Goal: Transaction & Acquisition: Purchase product/service

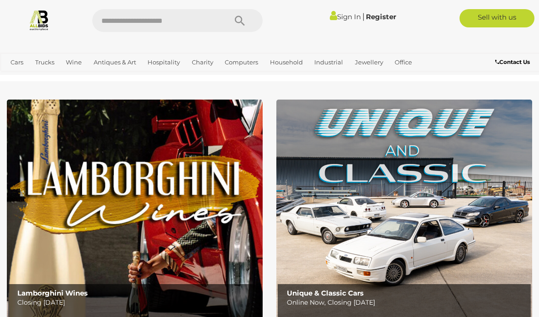
click at [348, 20] on link "Sign In" at bounding box center [345, 16] width 31 height 9
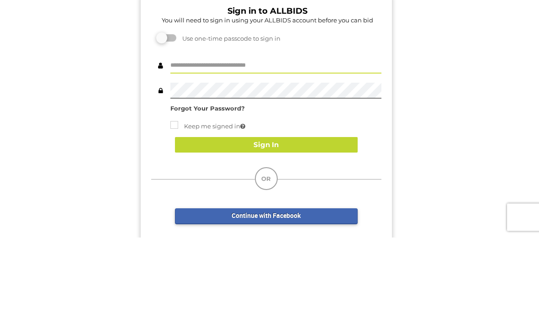
scroll to position [80, 0]
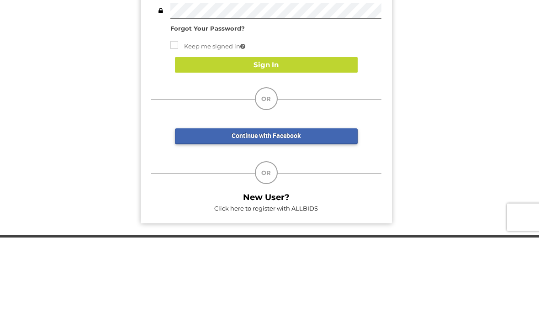
type input "**********"
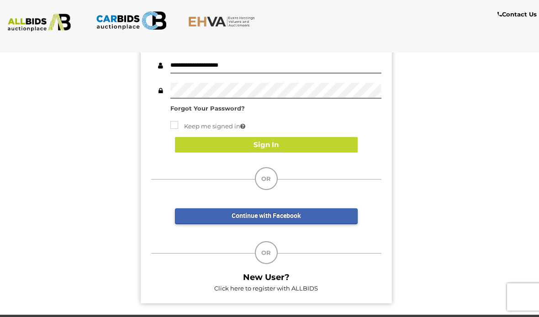
click at [290, 143] on button "Sign In" at bounding box center [266, 145] width 183 height 16
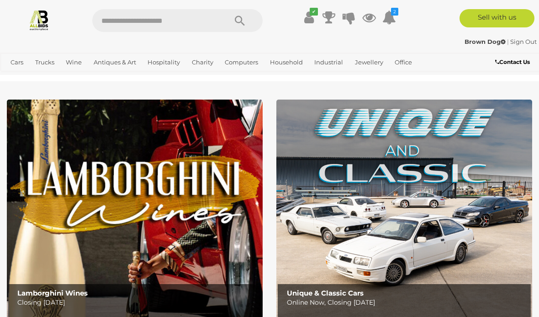
click at [0, 0] on span "Auctions" at bounding box center [0, 0] width 0 height 0
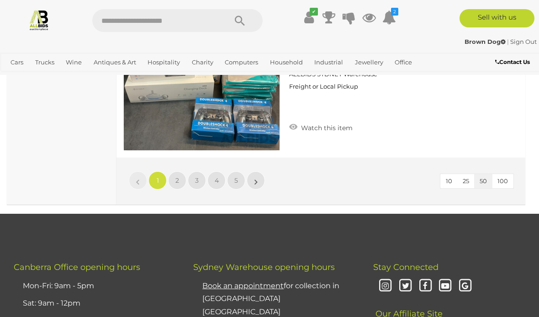
scroll to position [8646, 0]
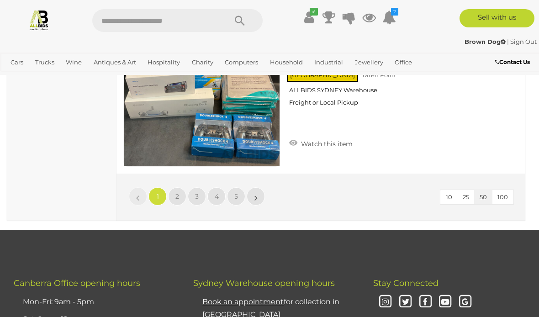
click at [254, 196] on link "»" at bounding box center [256, 196] width 18 height 18
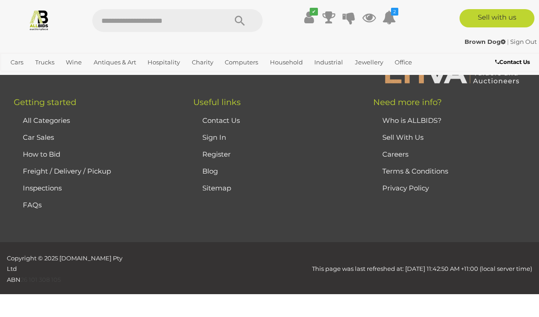
scroll to position [144, 0]
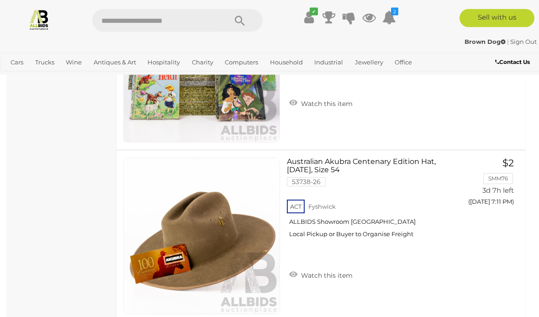
scroll to position [1289, 0]
click at [496, 216] on span "BID PAGE" at bounding box center [486, 220] width 34 height 9
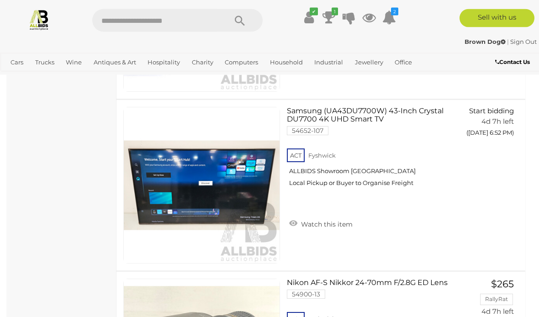
scroll to position [2338, 0]
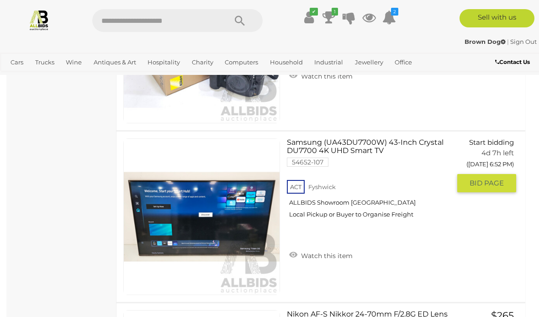
click at [489, 184] on span "BID PAGE" at bounding box center [486, 183] width 34 height 9
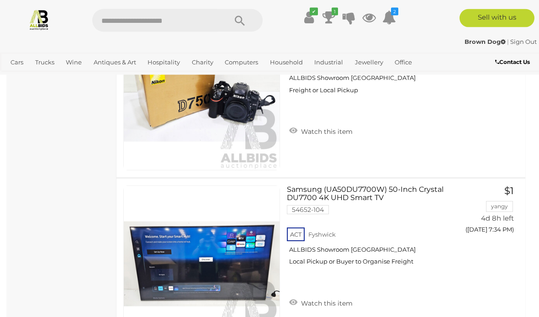
scroll to position [3171, 0]
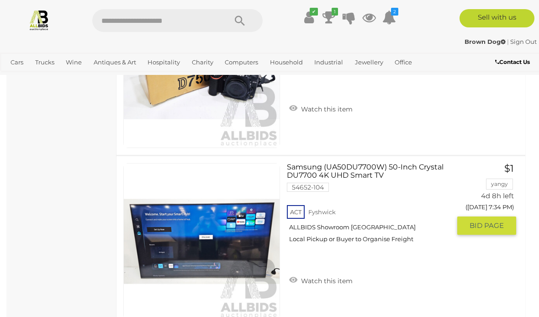
click at [495, 223] on span "BID PAGE" at bounding box center [486, 225] width 34 height 9
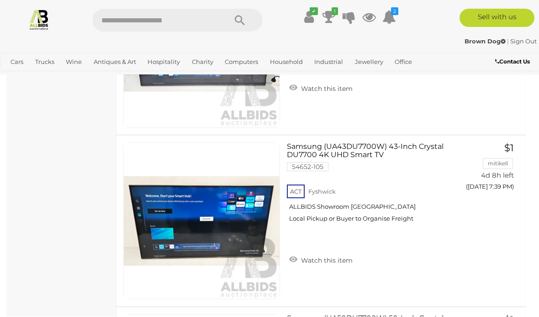
scroll to position [3364, 0]
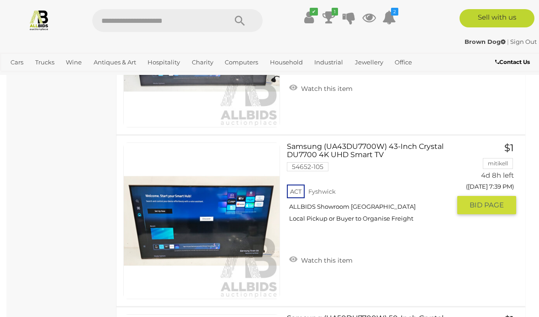
click at [486, 205] on span "BID PAGE" at bounding box center [486, 204] width 34 height 9
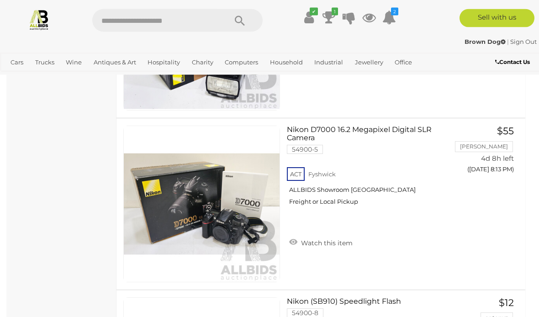
scroll to position [4113, 0]
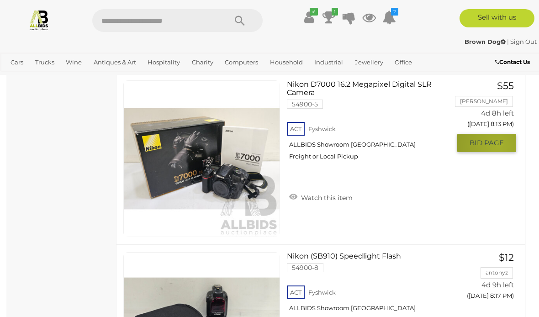
click at [498, 145] on button "GO TO BID PAGE" at bounding box center [486, 143] width 59 height 18
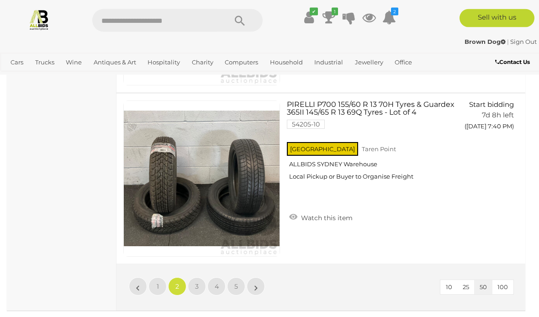
scroll to position [8556, 0]
click at [270, 286] on div "10 25 50 100 « 1 2 3 4 5 »" at bounding box center [320, 286] width 409 height 47
click at [253, 286] on link "»" at bounding box center [256, 286] width 18 height 18
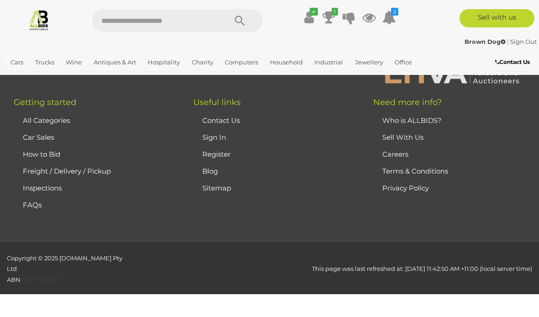
scroll to position [144, 0]
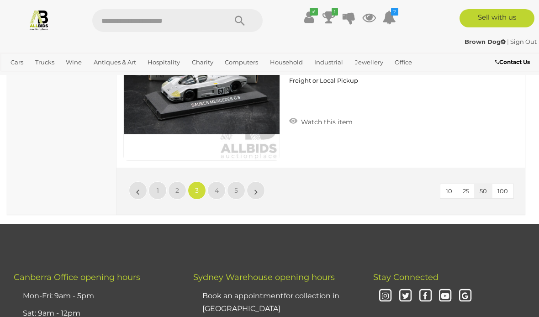
scroll to position [8631, 0]
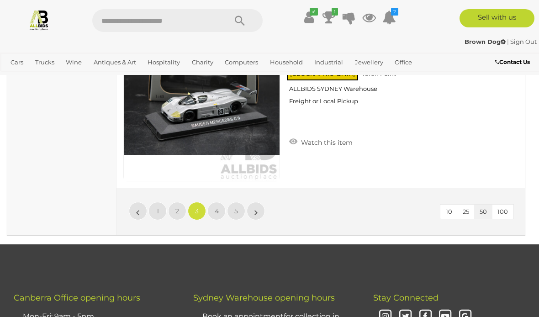
click at [254, 215] on link "»" at bounding box center [256, 211] width 18 height 18
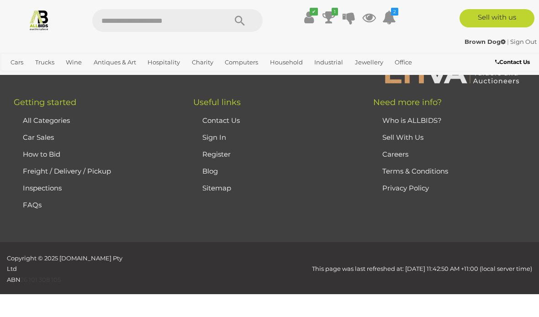
scroll to position [144, 0]
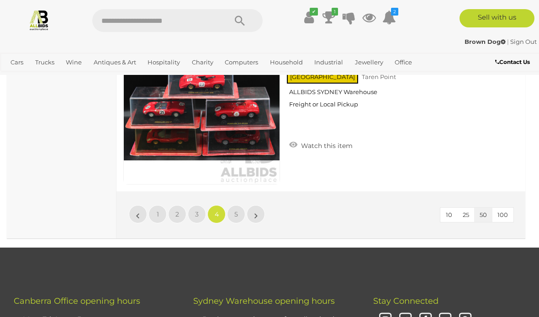
scroll to position [8592, 0]
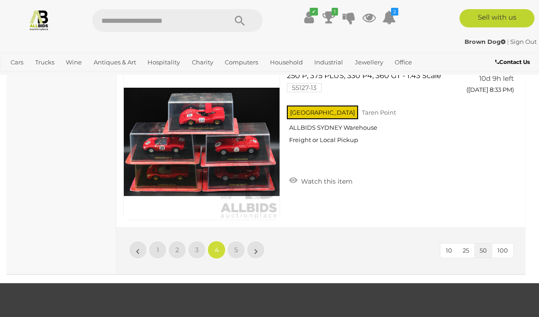
click at [253, 251] on link "»" at bounding box center [256, 250] width 18 height 18
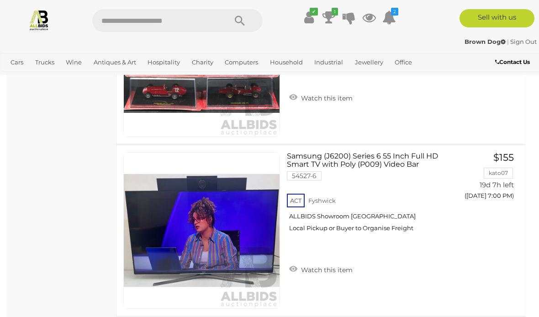
scroll to position [3698, 0]
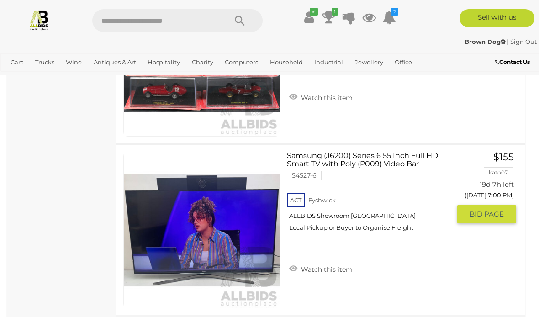
click at [485, 212] on span "BID PAGE" at bounding box center [486, 214] width 34 height 9
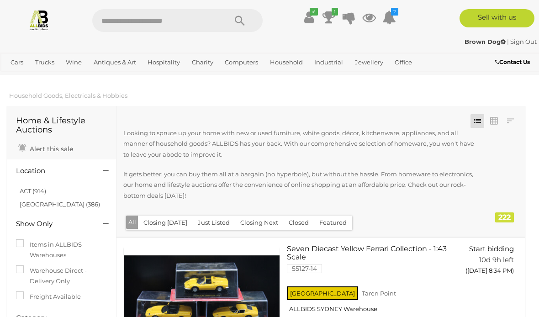
click at [0, 0] on span "Auctions" at bounding box center [0, 0] width 0 height 0
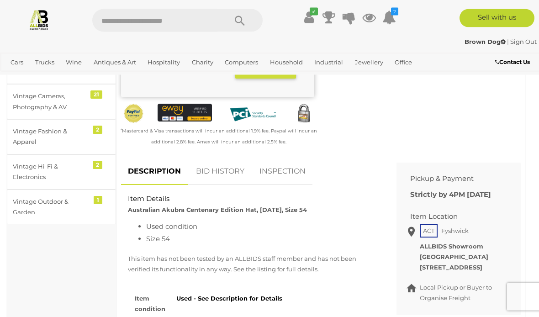
scroll to position [295, 0]
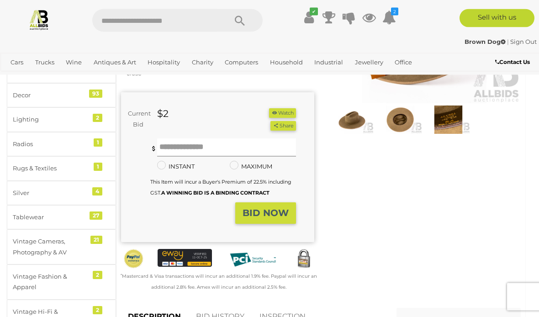
click at [248, 151] on input "text" at bounding box center [226, 148] width 139 height 18
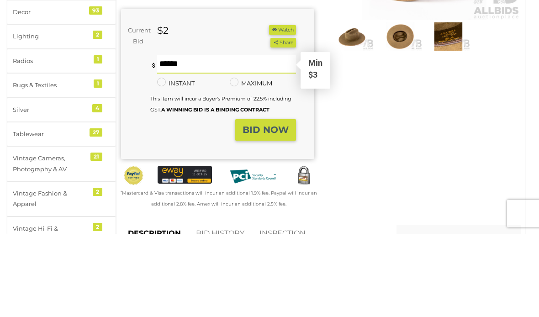
type input "**"
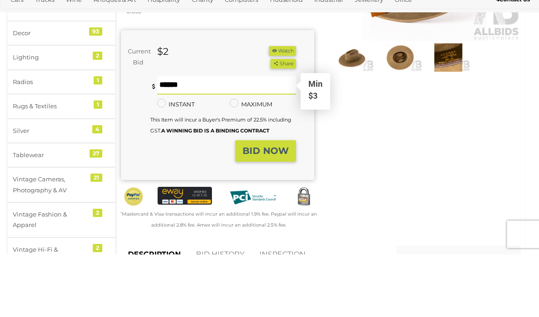
click at [279, 208] on strong "BID NOW" at bounding box center [265, 213] width 46 height 11
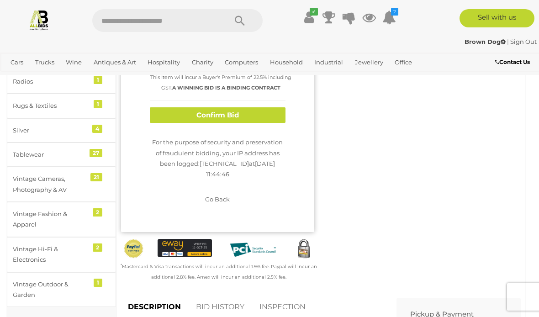
click at [233, 122] on button "Confirm Bid" at bounding box center [218, 115] width 136 height 16
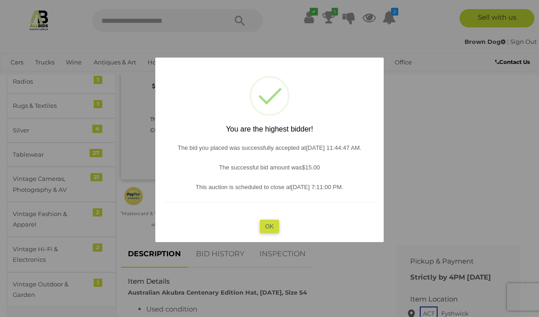
click at [265, 233] on button "OK" at bounding box center [270, 226] width 20 height 13
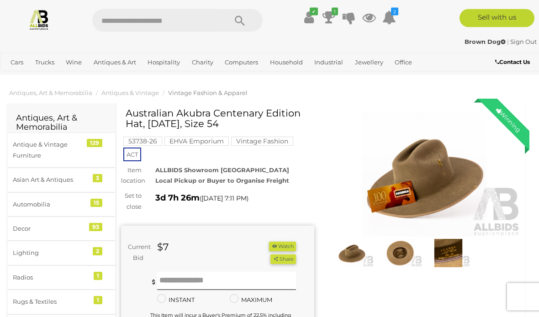
scroll to position [0, 0]
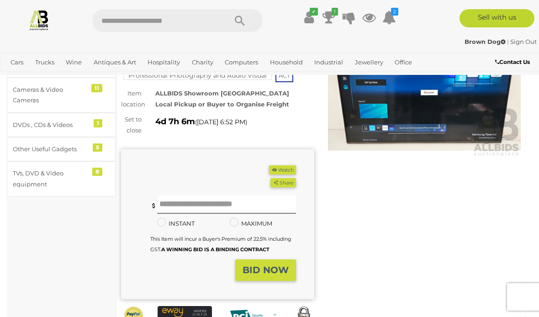
scroll to position [41, 0]
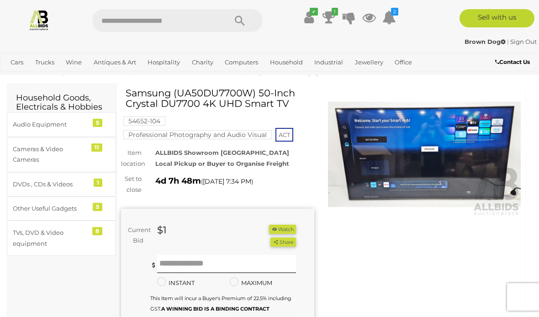
scroll to position [11, 0]
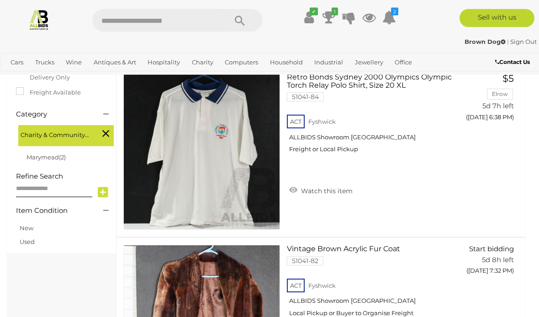
scroll to position [213, 0]
click at [0, 0] on link "View All Antiques & Art Auctions" at bounding box center [0, 0] width 0 height 0
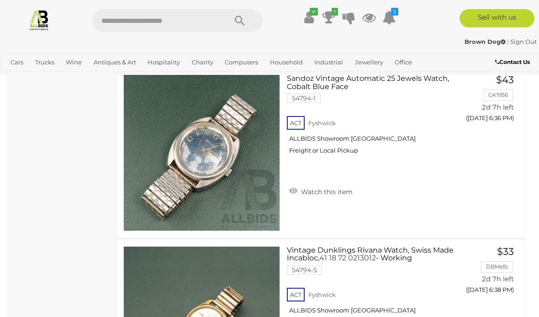
scroll to position [4172, 0]
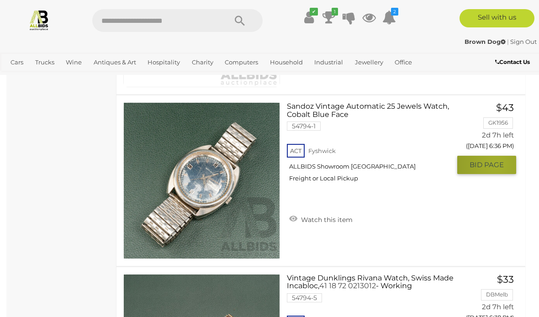
click at [496, 161] on span "BID PAGE" at bounding box center [486, 164] width 34 height 9
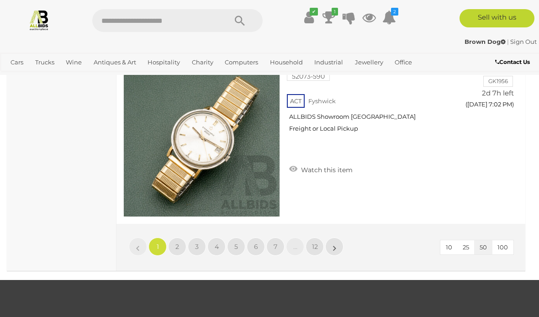
scroll to position [8681, 0]
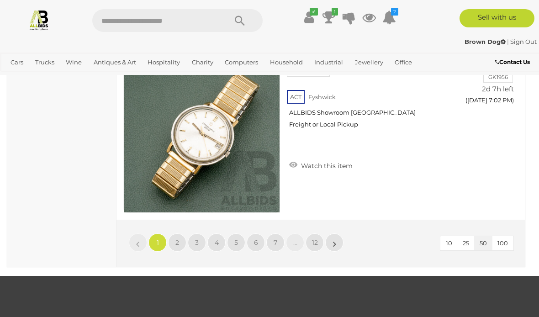
click at [340, 243] on link "»" at bounding box center [334, 242] width 18 height 18
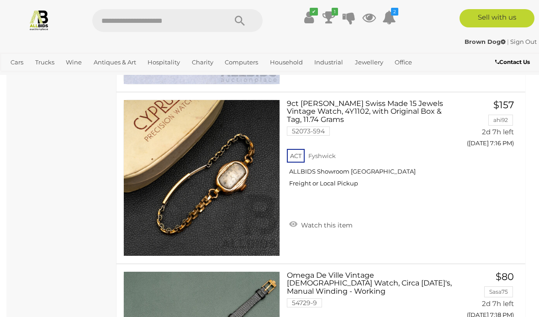
scroll to position [2802, 0]
click at [348, 16] on icon at bounding box center [348, 17] width 13 height 16
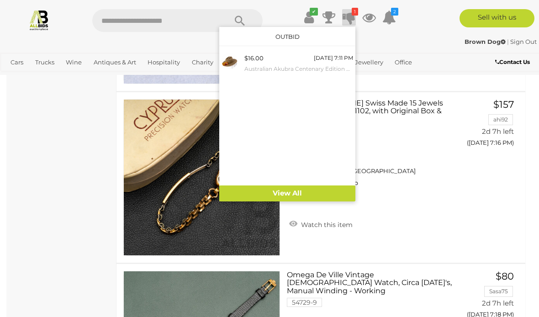
click at [298, 191] on link "View All" at bounding box center [287, 193] width 136 height 16
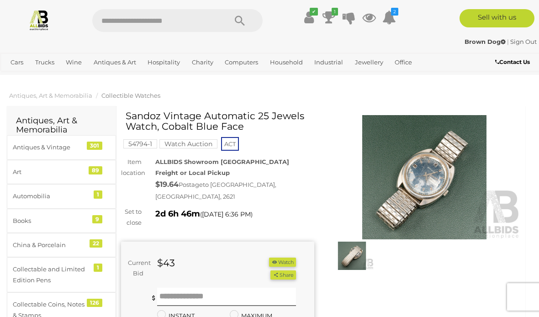
click at [283, 258] on button "Watch" at bounding box center [282, 263] width 26 height 10
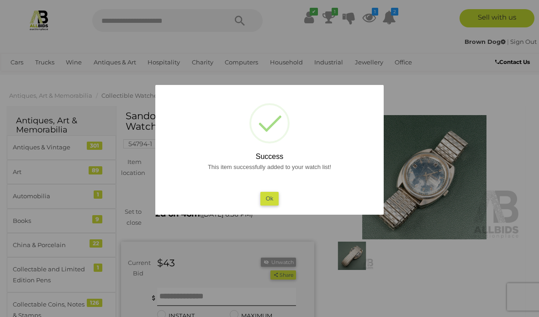
click at [274, 203] on button "Ok" at bounding box center [269, 198] width 19 height 13
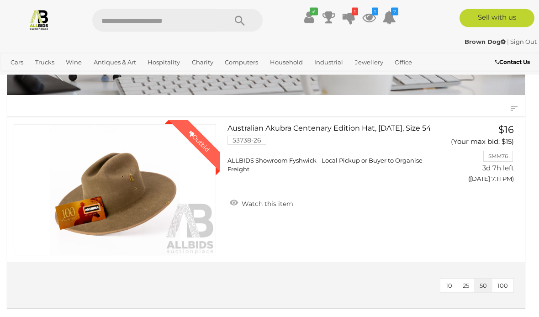
scroll to position [78, 0]
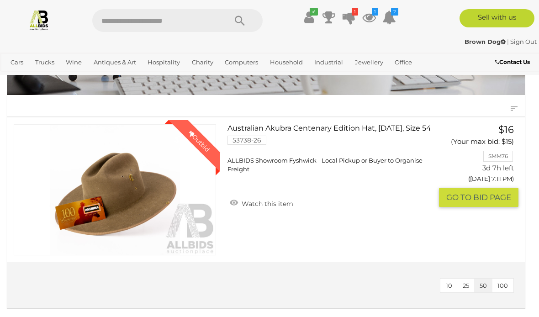
click at [480, 194] on button "GO TO BID PAGE" at bounding box center [478, 198] width 79 height 20
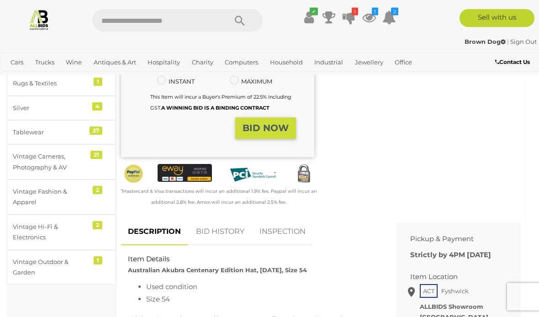
scroll to position [221, 0]
click at [220, 227] on link "BID HISTORY" at bounding box center [220, 231] width 62 height 27
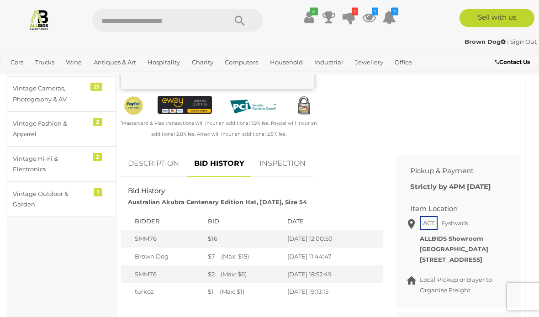
scroll to position [300, 0]
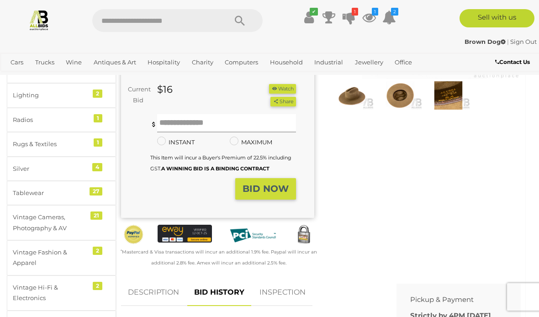
click at [233, 125] on input "text" at bounding box center [226, 123] width 139 height 18
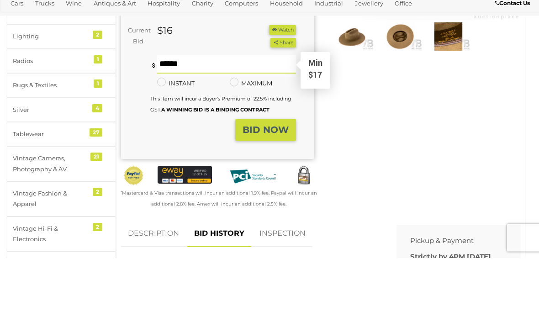
type input "**"
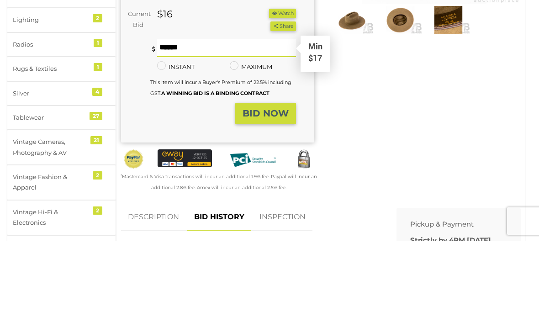
click at [273, 184] on strong "BID NOW" at bounding box center [265, 189] width 46 height 11
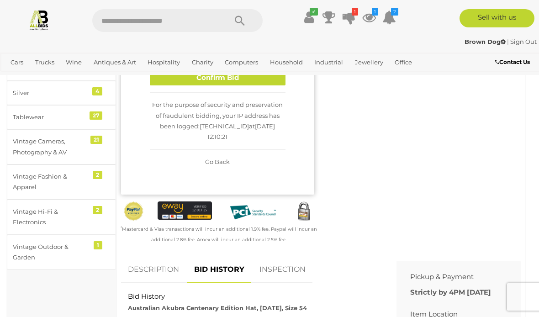
click at [254, 86] on button "Confirm Bid" at bounding box center [218, 78] width 136 height 16
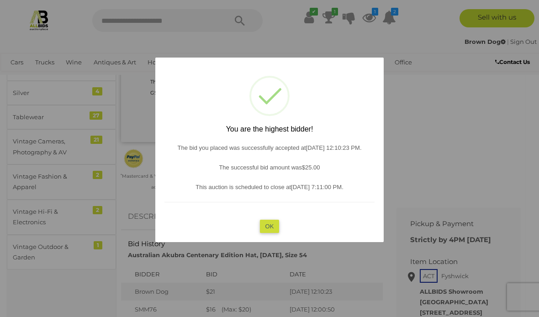
click at [276, 233] on button "OK" at bounding box center [270, 226] width 20 height 13
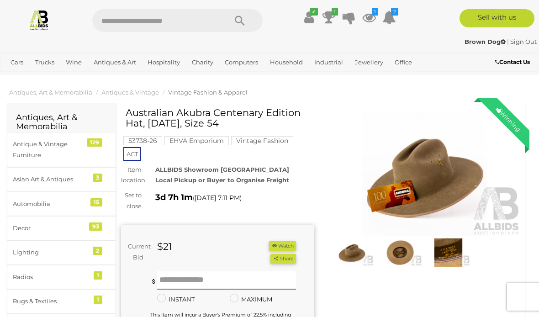
scroll to position [0, 0]
